Goal: Entertainment & Leisure: Consume media (video, audio)

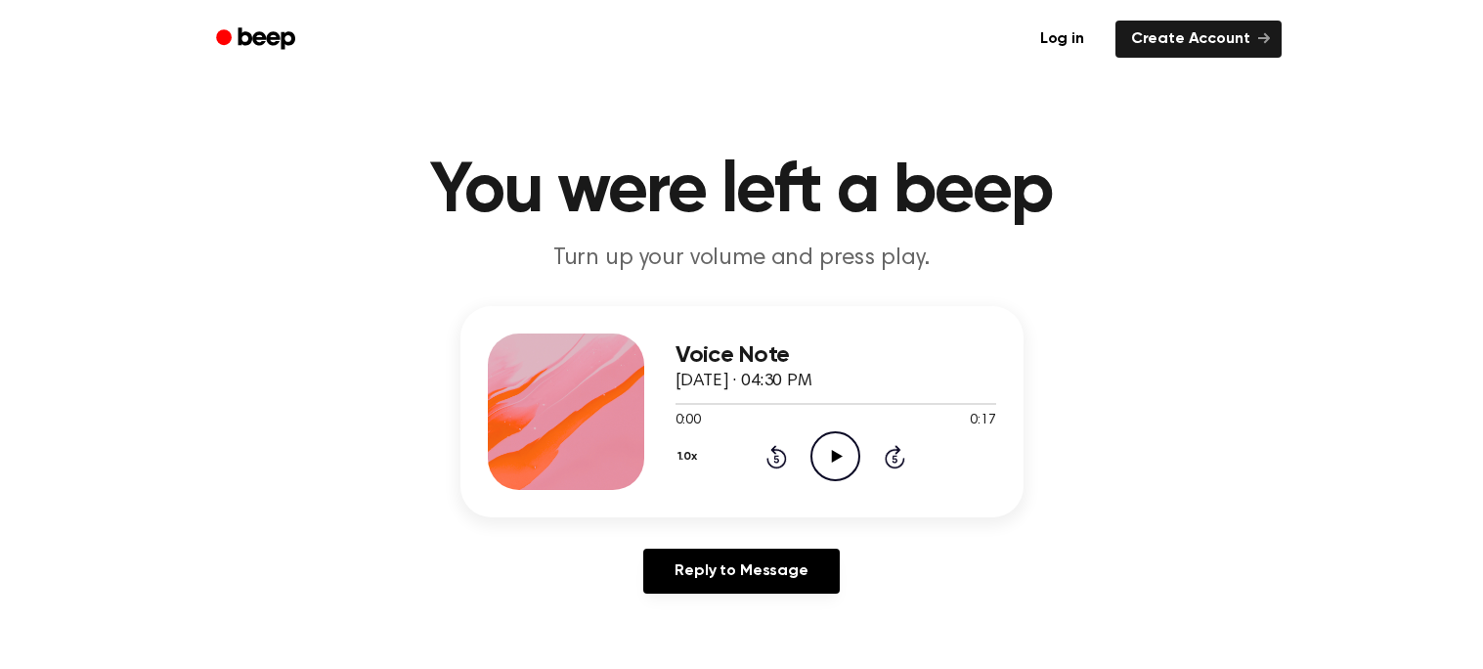
click at [829, 439] on icon "Play Audio" at bounding box center [836, 456] width 50 height 50
click at [778, 456] on icon "Rewind 5 seconds" at bounding box center [777, 456] width 22 height 25
click at [777, 454] on icon "Rewind 5 seconds" at bounding box center [777, 456] width 22 height 25
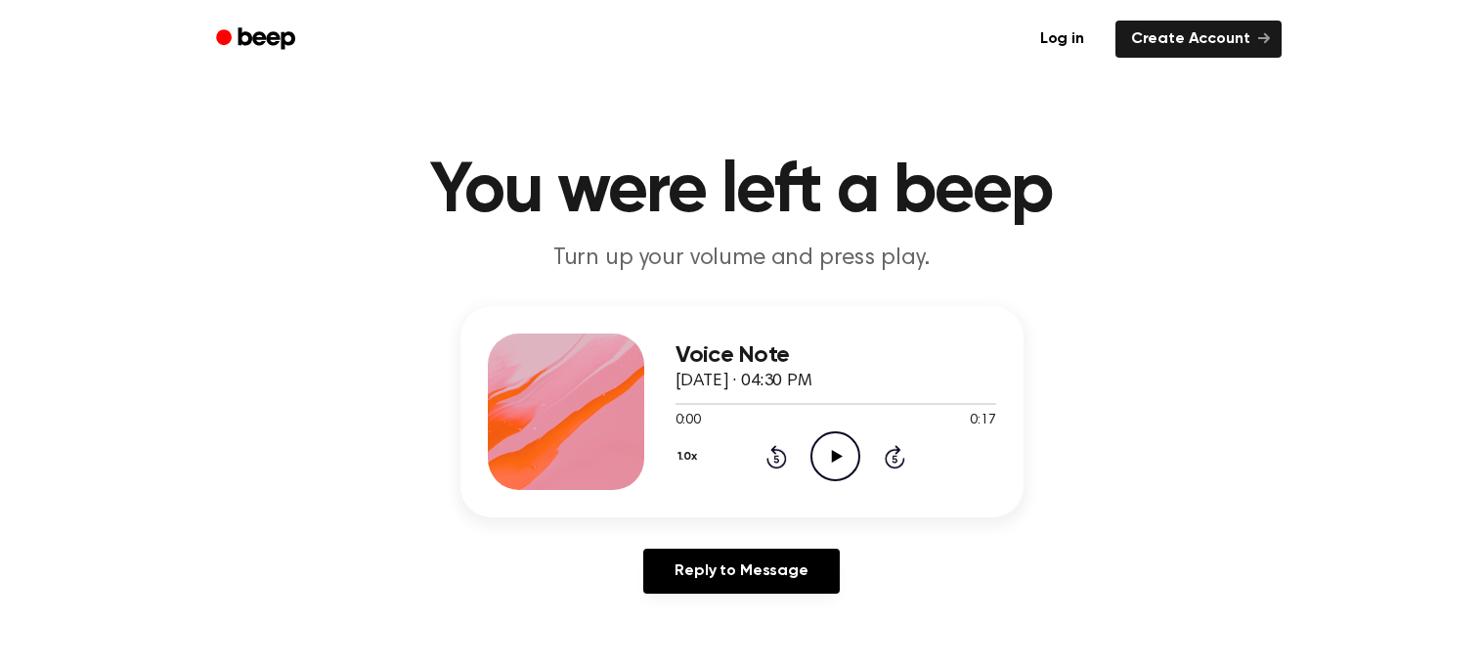
click at [832, 451] on icon at bounding box center [837, 456] width 11 height 13
click at [843, 441] on icon "Play Audio" at bounding box center [836, 456] width 50 height 50
click at [820, 450] on icon "Play Audio" at bounding box center [836, 456] width 50 height 50
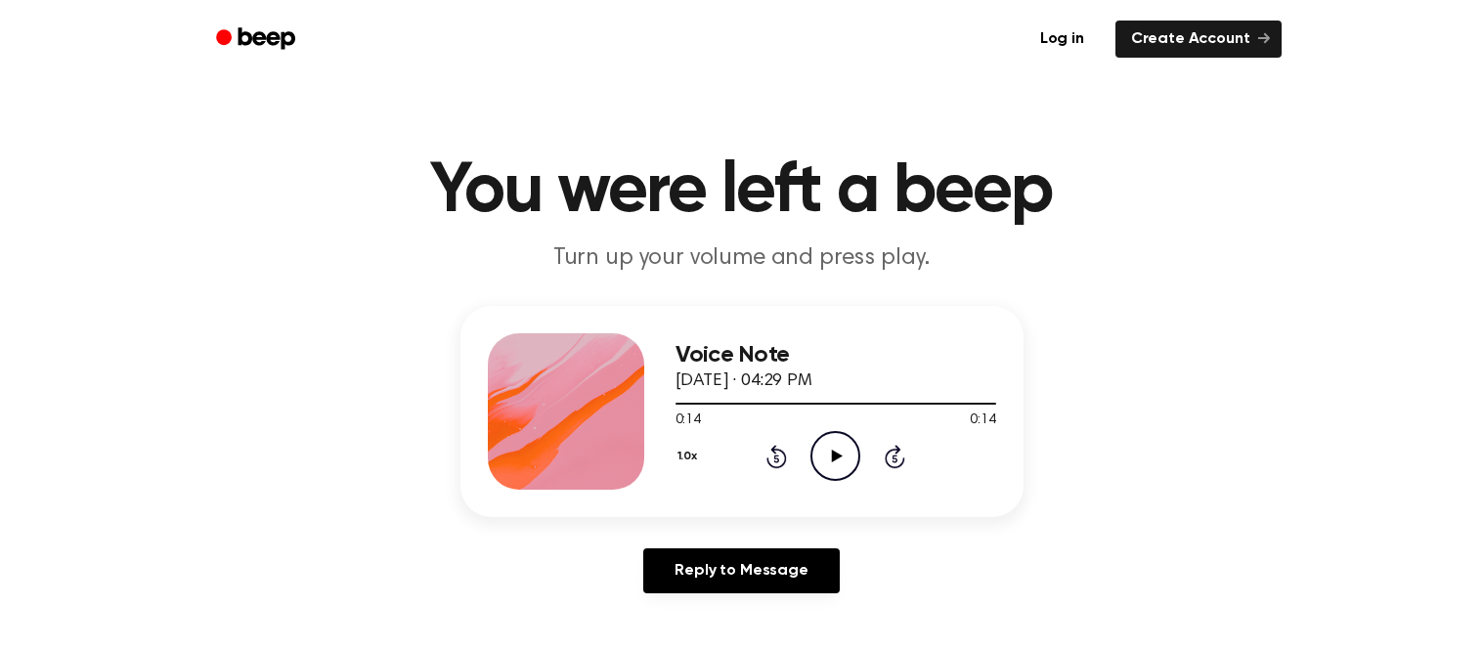
click at [782, 448] on icon "Rewind 5 seconds" at bounding box center [777, 456] width 22 height 25
click at [781, 448] on icon "Rewind 5 seconds" at bounding box center [777, 456] width 22 height 25
click at [782, 446] on icon "Rewind 5 seconds" at bounding box center [777, 456] width 22 height 25
click at [776, 439] on div "1.0x Rewind 5 seconds Play Audio Skip 5 seconds" at bounding box center [836, 456] width 321 height 50
click at [776, 438] on div "1.0x Rewind 5 seconds Play Audio Skip 5 seconds" at bounding box center [836, 456] width 321 height 50
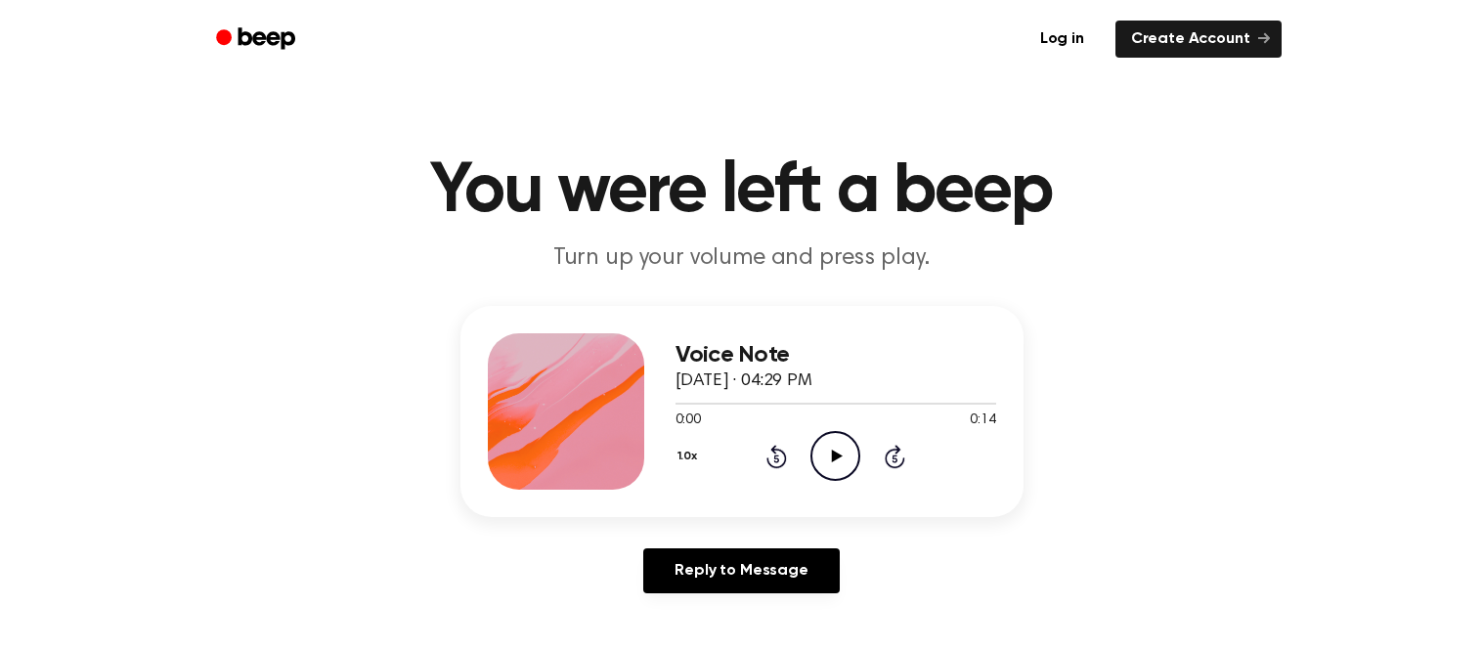
click at [823, 443] on icon "Play Audio" at bounding box center [836, 456] width 50 height 50
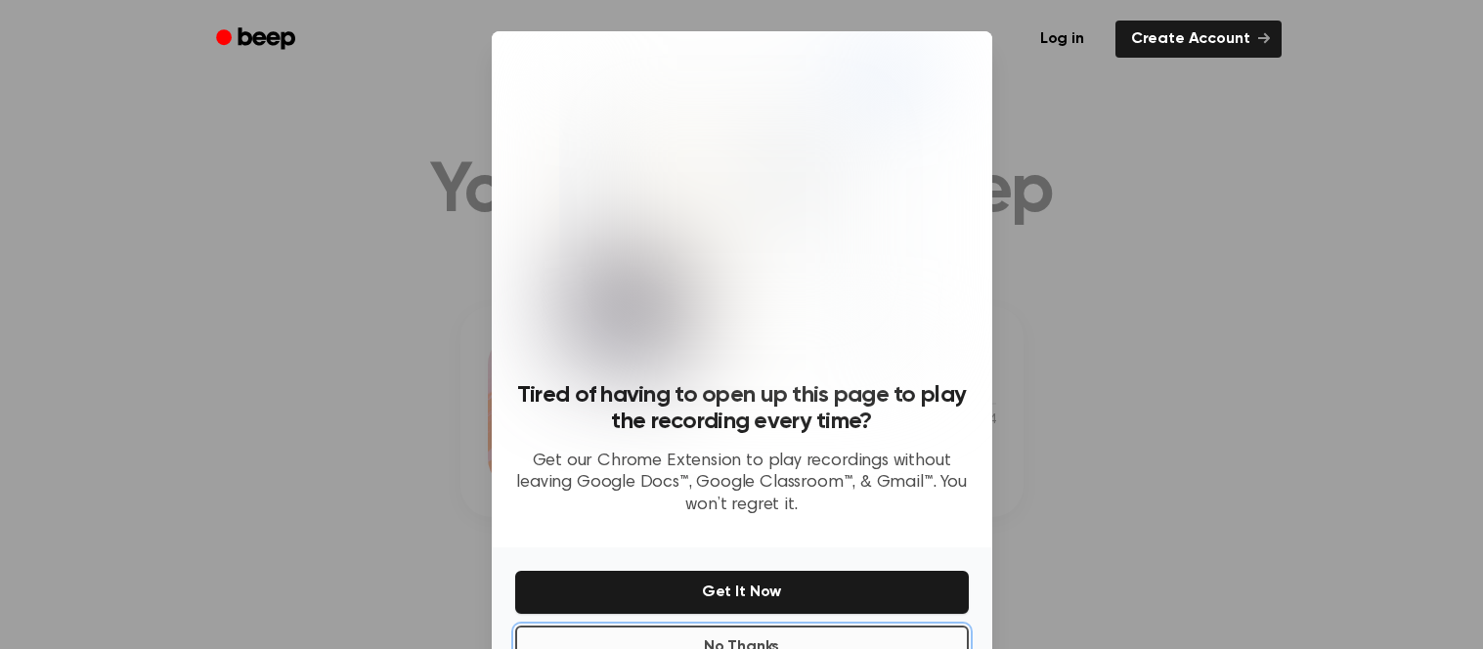
click at [785, 634] on button "No Thanks" at bounding box center [742, 647] width 454 height 43
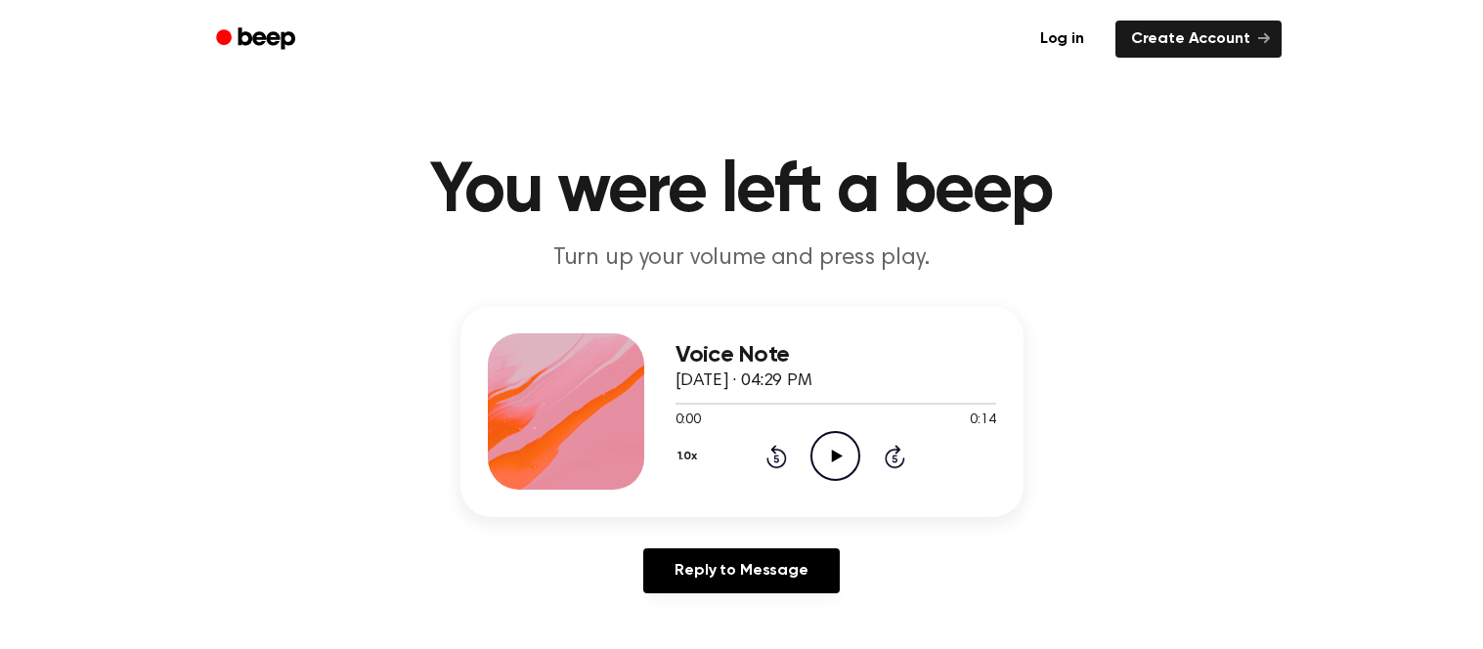
click at [829, 441] on icon "Play Audio" at bounding box center [836, 456] width 50 height 50
click at [829, 453] on icon "Play Audio" at bounding box center [836, 456] width 50 height 50
click at [831, 457] on icon "Play Audio" at bounding box center [836, 456] width 50 height 50
click at [817, 448] on icon "Play Audio" at bounding box center [836, 456] width 50 height 50
click at [679, 400] on div at bounding box center [836, 403] width 321 height 16
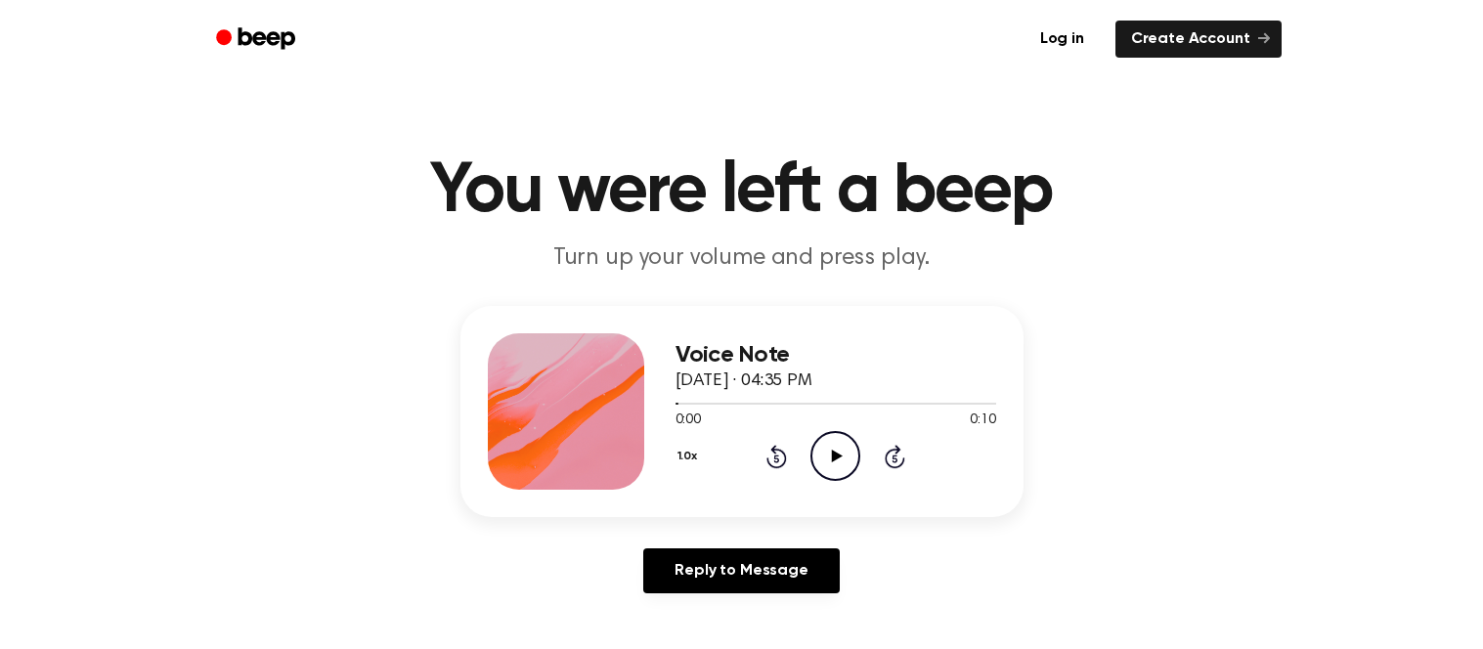
click at [828, 467] on icon "Play Audio" at bounding box center [836, 456] width 50 height 50
click at [845, 436] on icon "Play Audio" at bounding box center [836, 456] width 50 height 50
drag, startPoint x: 796, startPoint y: 443, endPoint x: 819, endPoint y: 439, distance: 23.8
click at [816, 439] on div "1.0x Rewind 5 seconds Play Audio Skip 5 seconds" at bounding box center [836, 456] width 321 height 50
click at [819, 439] on icon "Play Audio" at bounding box center [836, 456] width 50 height 50
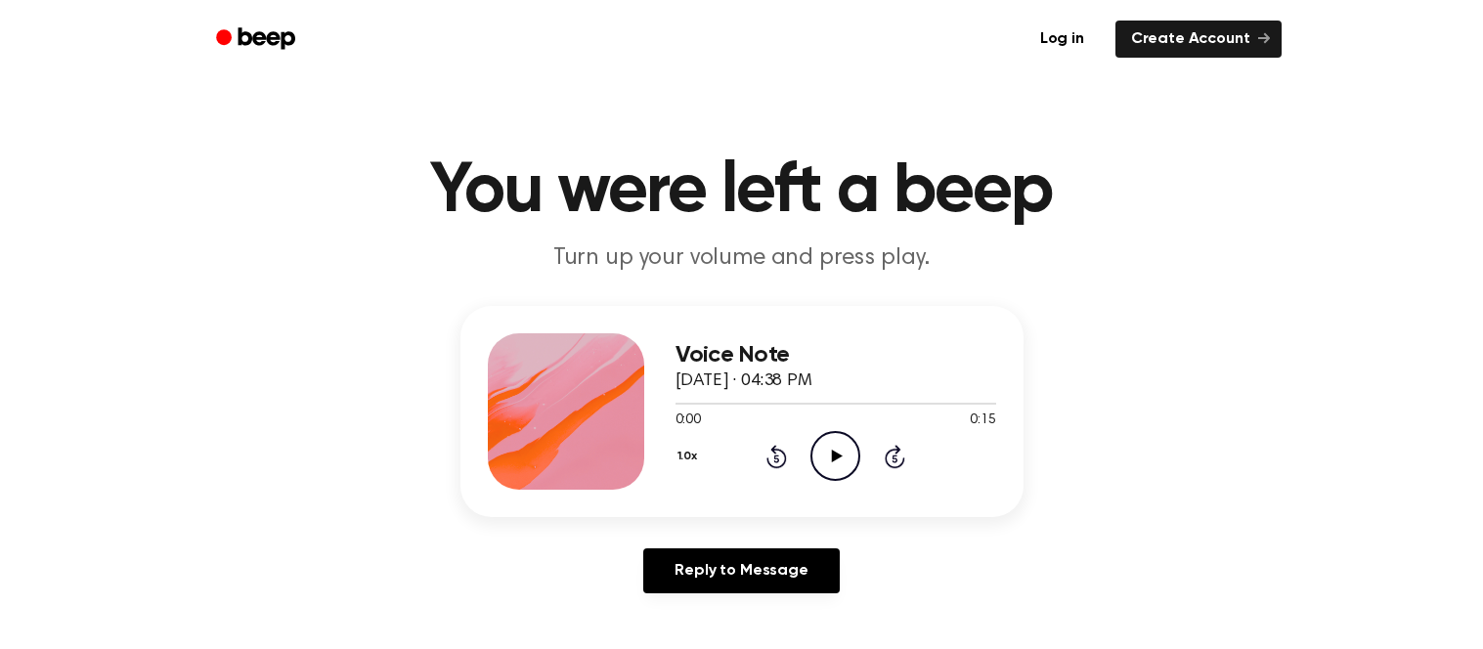
click at [847, 445] on icon "Play Audio" at bounding box center [836, 456] width 50 height 50
drag, startPoint x: 839, startPoint y: 461, endPoint x: 836, endPoint y: 428, distance: 32.4
click at [844, 456] on icon "Play Audio" at bounding box center [836, 456] width 50 height 50
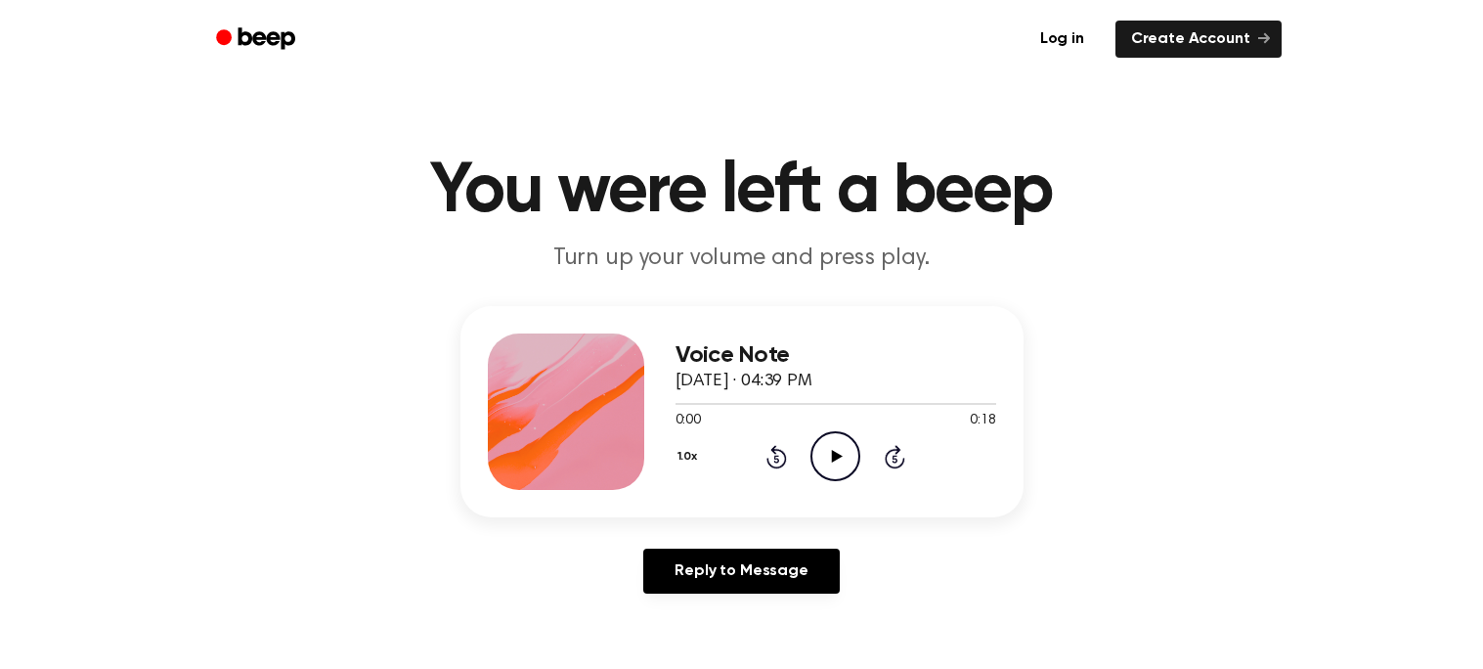
click at [829, 456] on icon "Play Audio" at bounding box center [836, 456] width 50 height 50
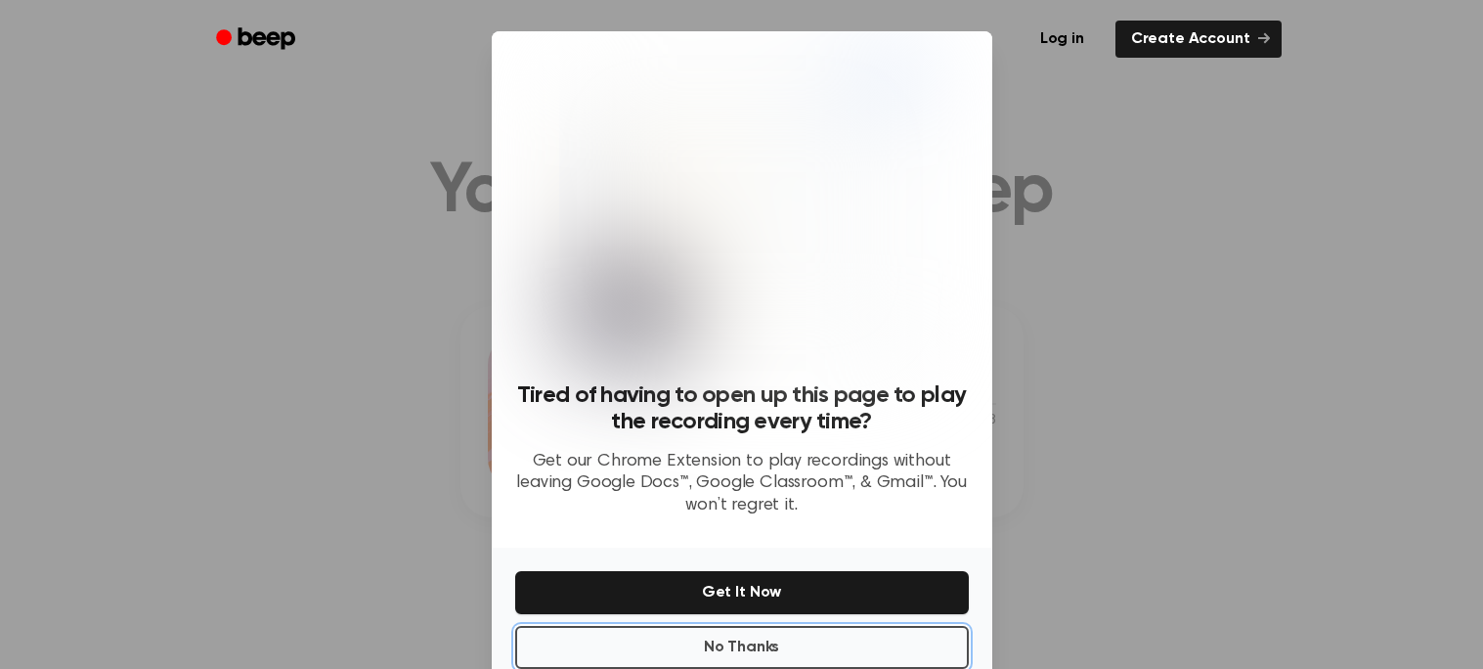
click at [786, 642] on button "No Thanks" at bounding box center [742, 647] width 454 height 43
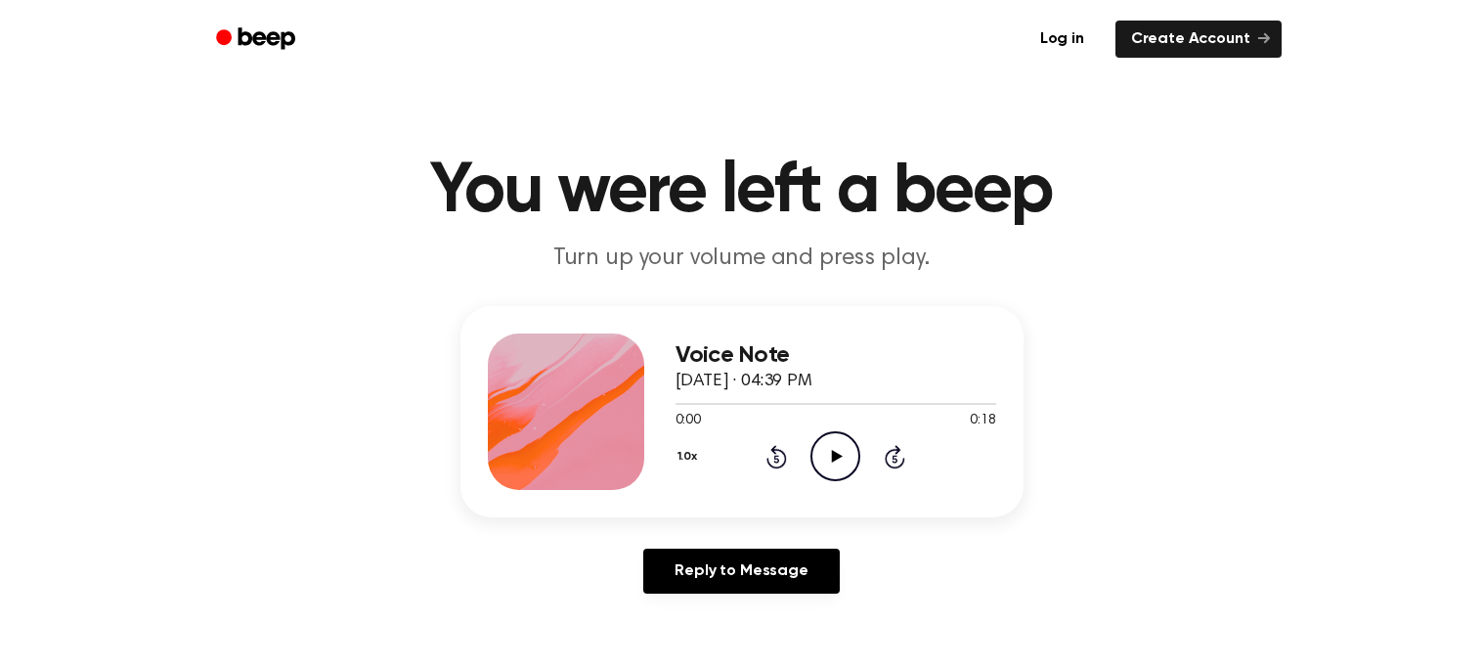
drag, startPoint x: 827, startPoint y: 457, endPoint x: 848, endPoint y: 453, distance: 20.9
click at [848, 453] on icon "Play Audio" at bounding box center [836, 456] width 50 height 50
click at [834, 463] on icon "Play Audio" at bounding box center [836, 456] width 50 height 50
click at [835, 450] on icon "Play Audio" at bounding box center [836, 456] width 50 height 50
